Goal: Task Accomplishment & Management: Manage account settings

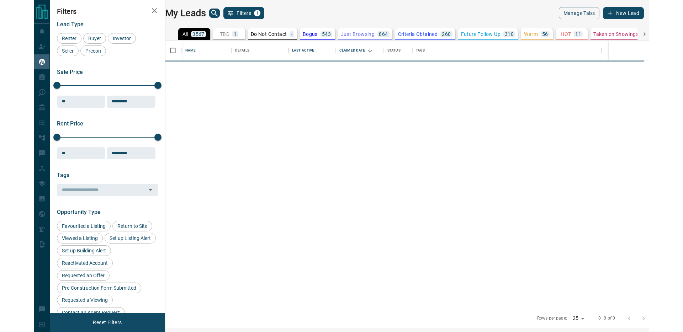
scroll to position [268, 480]
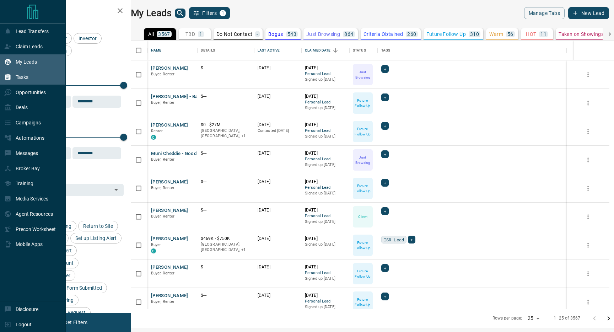
click at [13, 78] on div "Tasks" at bounding box center [16, 77] width 24 height 12
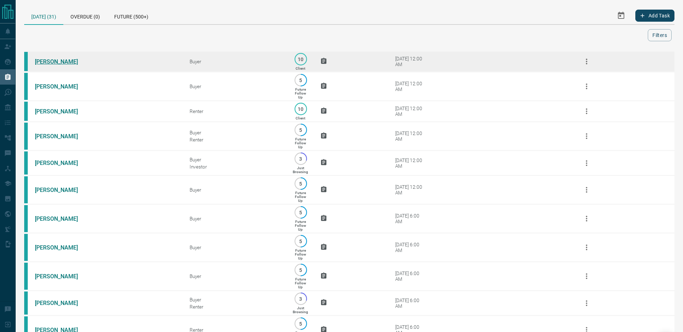
click at [57, 60] on link "[PERSON_NAME]" at bounding box center [61, 61] width 53 height 7
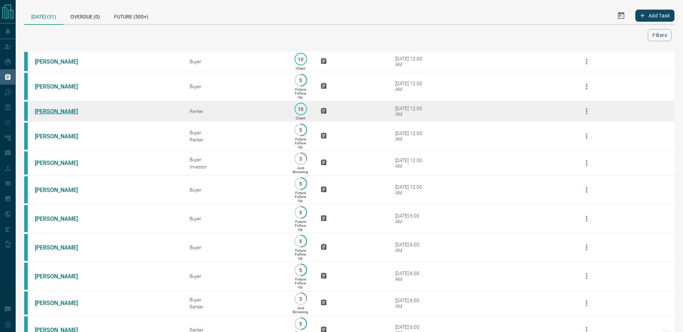
click at [66, 111] on link "[PERSON_NAME]" at bounding box center [61, 111] width 53 height 7
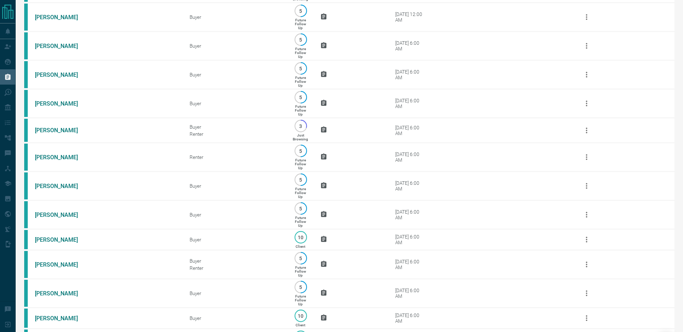
scroll to position [235, 0]
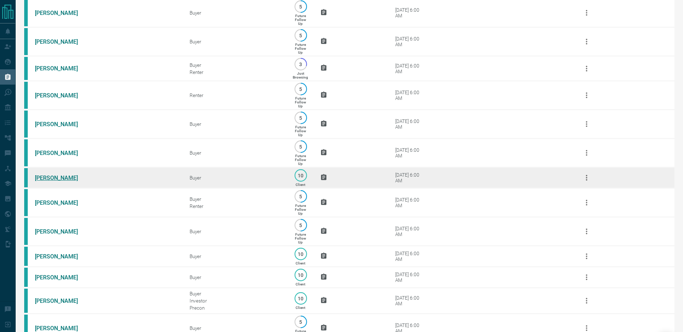
click at [55, 176] on link "[PERSON_NAME]" at bounding box center [61, 178] width 53 height 7
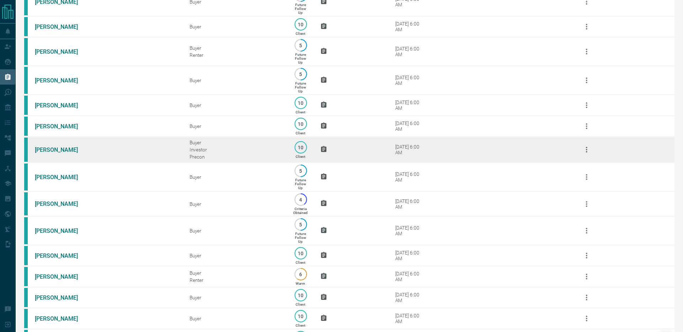
scroll to position [387, 0]
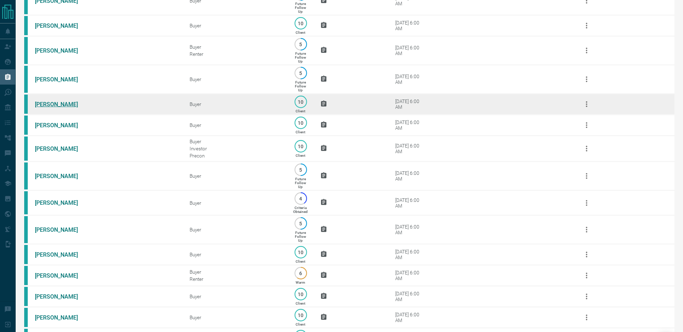
click at [44, 106] on link "[PERSON_NAME]" at bounding box center [61, 104] width 53 height 7
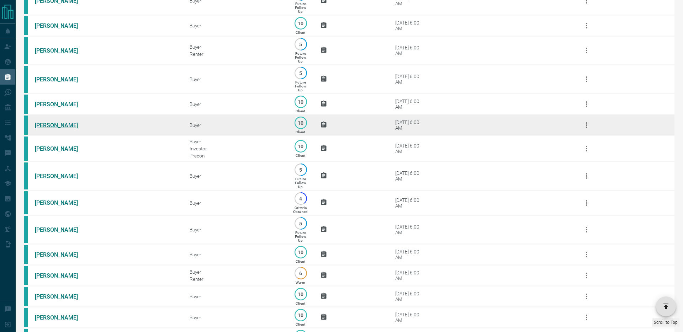
click at [52, 128] on link "[PERSON_NAME]" at bounding box center [61, 125] width 53 height 7
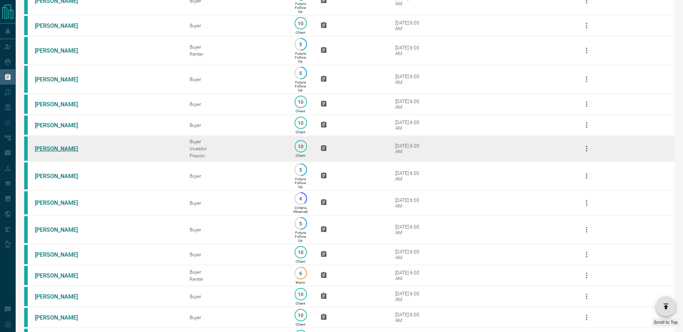
click at [57, 150] on link "[PERSON_NAME]" at bounding box center [61, 148] width 53 height 7
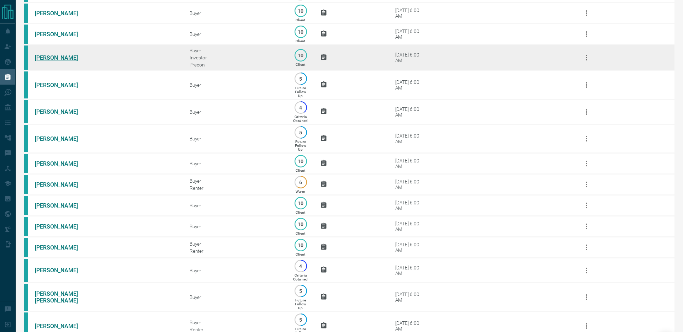
scroll to position [504, 0]
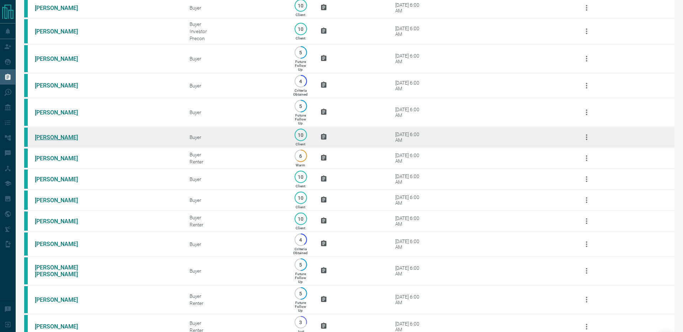
click at [55, 137] on link "[PERSON_NAME]" at bounding box center [61, 137] width 53 height 7
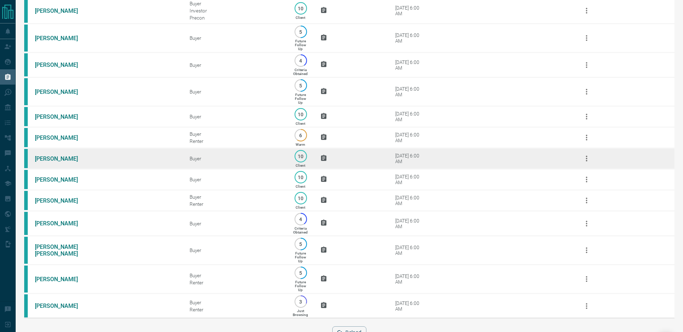
scroll to position [539, 0]
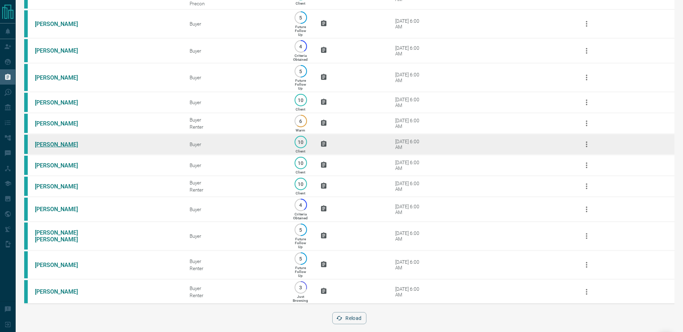
click at [48, 147] on link "[PERSON_NAME]" at bounding box center [61, 144] width 53 height 7
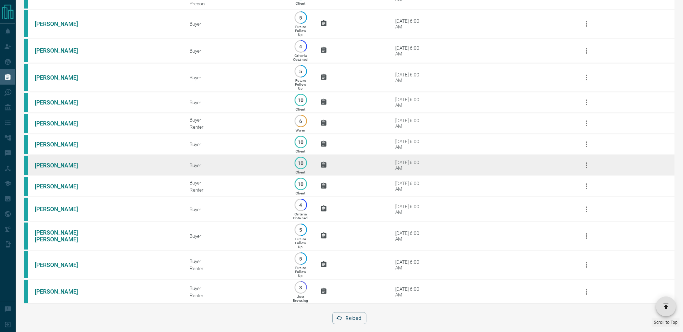
click at [50, 164] on link "[PERSON_NAME]" at bounding box center [61, 165] width 53 height 7
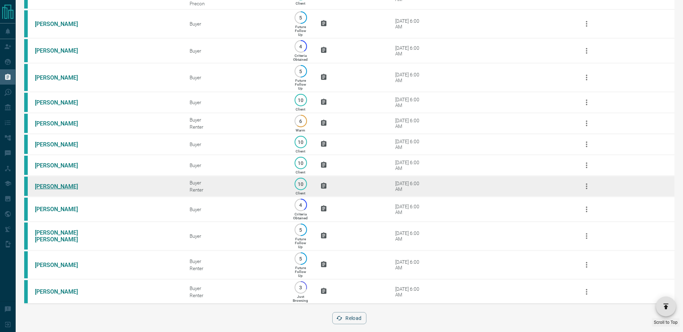
click at [47, 186] on link "[PERSON_NAME]" at bounding box center [61, 186] width 53 height 7
